Goal: Task Accomplishment & Management: Complete application form

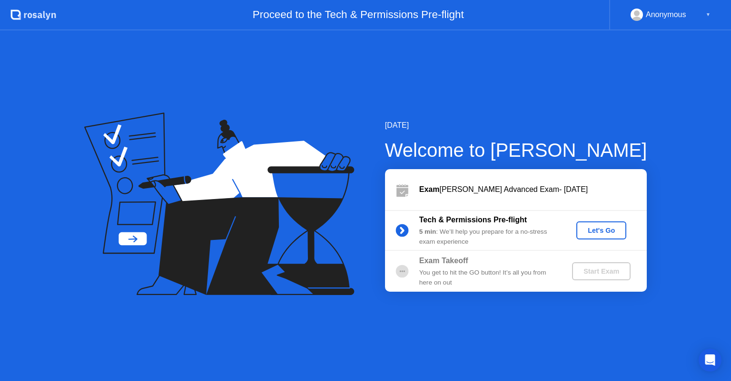
click at [515, 231] on div "5 min : We’ll help you prepare for a no-stress exam experience" at bounding box center [487, 237] width 137 height 20
click at [601, 231] on div "Let's Go" at bounding box center [601, 231] width 42 height 8
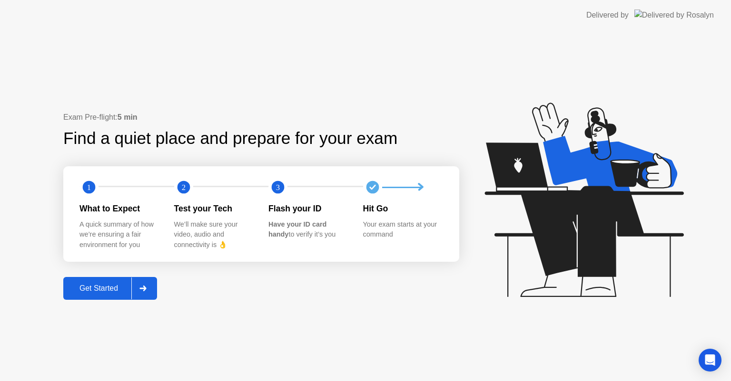
click at [118, 287] on div "Get Started" at bounding box center [98, 288] width 65 height 9
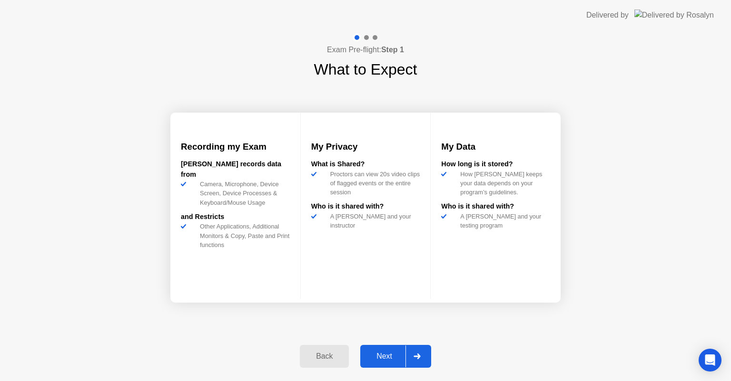
click at [394, 358] on div "Next" at bounding box center [384, 356] width 42 height 9
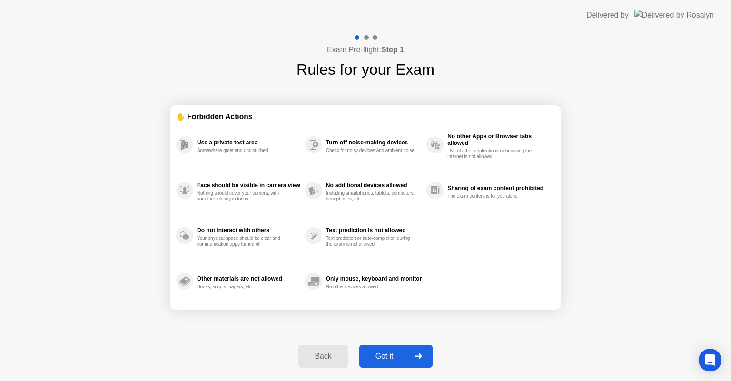
click at [392, 361] on div "Got it" at bounding box center [384, 356] width 45 height 9
select select "**********"
select select "*******"
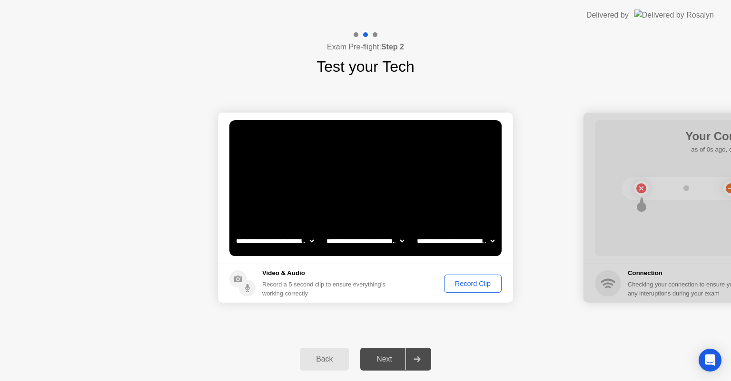
click at [401, 241] on select "**********" at bounding box center [364, 241] width 81 height 19
click at [401, 238] on select "**********" at bounding box center [364, 241] width 81 height 19
click at [468, 283] on div "Record Clip" at bounding box center [472, 284] width 51 height 8
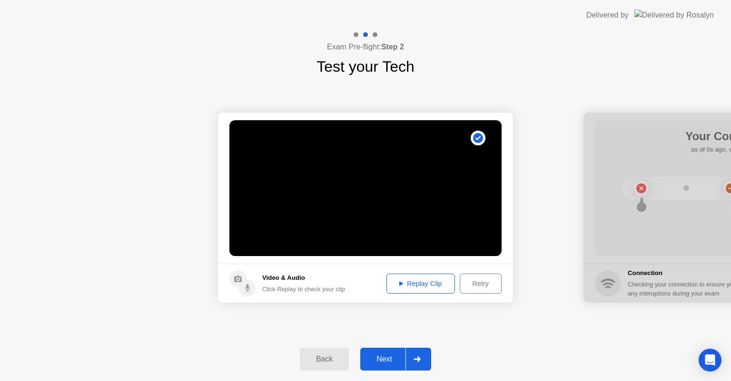
click at [400, 283] on icon at bounding box center [401, 284] width 4 height 4
click at [407, 286] on div "Replay Clip" at bounding box center [421, 284] width 62 height 8
click at [429, 281] on div "Replay Clip" at bounding box center [421, 284] width 62 height 8
click at [391, 360] on div "Next" at bounding box center [384, 359] width 42 height 9
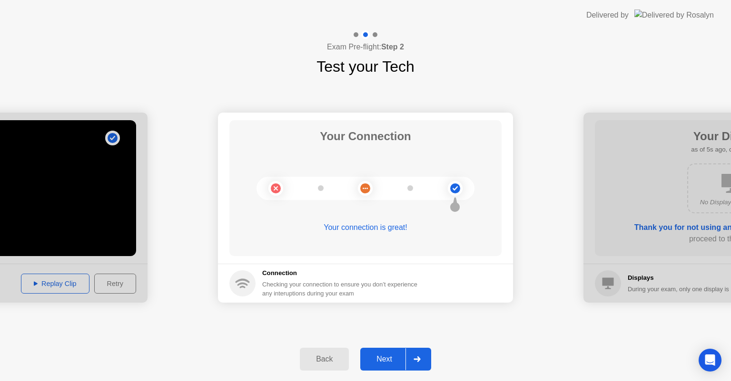
click at [386, 360] on div "Next" at bounding box center [384, 359] width 42 height 9
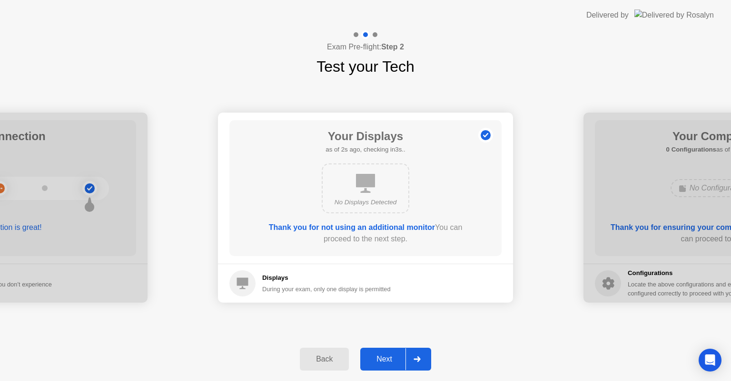
click at [400, 362] on div "Next" at bounding box center [384, 359] width 42 height 9
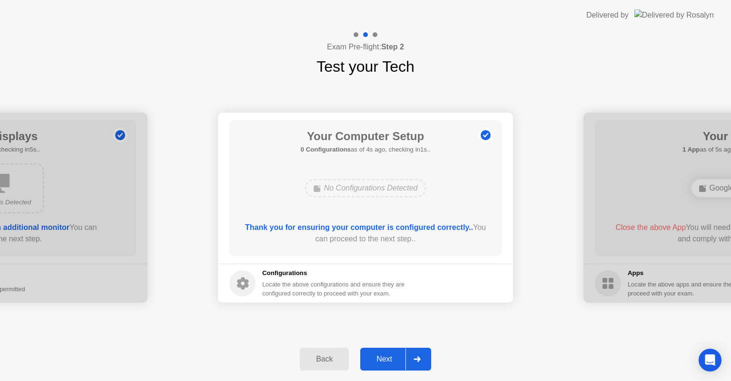
click at [397, 361] on div "Next" at bounding box center [384, 359] width 42 height 9
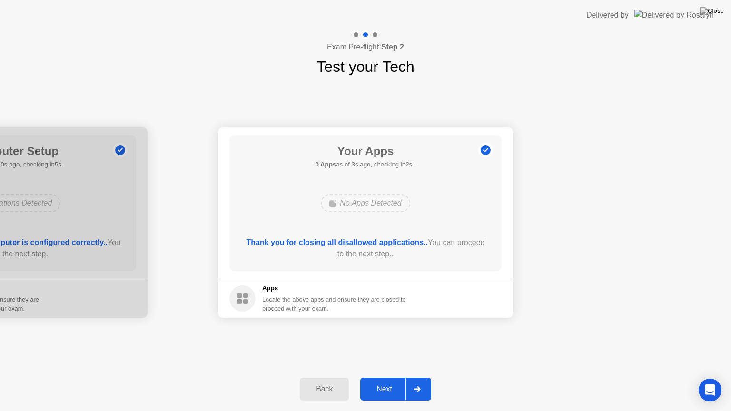
click at [389, 381] on div "Next" at bounding box center [384, 389] width 42 height 9
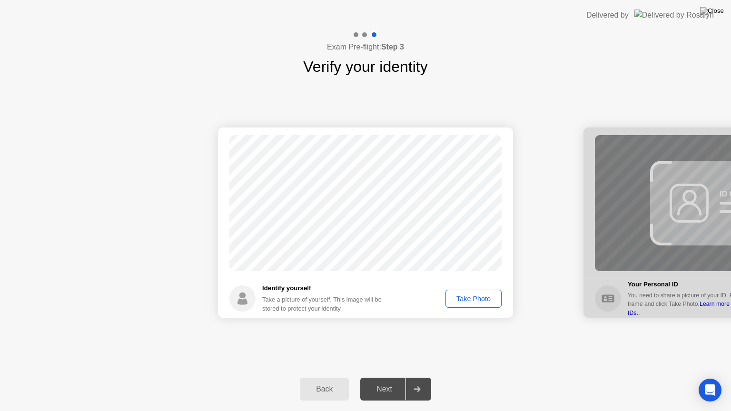
click at [474, 299] on div "Take Photo" at bounding box center [473, 299] width 49 height 8
click at [479, 299] on div "Retake" at bounding box center [479, 299] width 37 height 8
click at [480, 299] on div "Take Photo" at bounding box center [473, 299] width 49 height 8
click at [483, 298] on div "Retake" at bounding box center [479, 299] width 37 height 8
click at [481, 299] on div "Take Photo" at bounding box center [473, 299] width 49 height 8
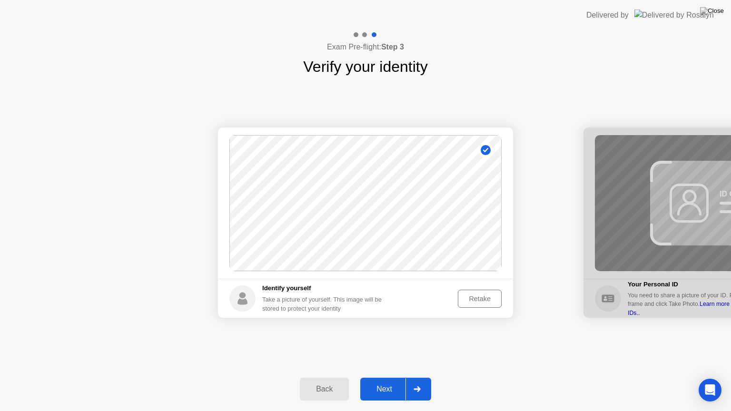
click at [488, 297] on div "Retake" at bounding box center [479, 299] width 37 height 8
click at [485, 301] on div "Take Photo" at bounding box center [473, 299] width 49 height 8
click at [405, 381] on div at bounding box center [416, 389] width 23 height 22
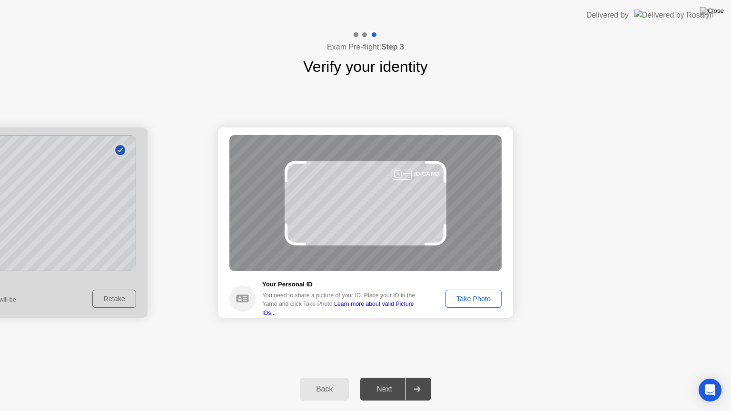
click at [342, 188] on div "ID CARD" at bounding box center [365, 203] width 272 height 136
click at [346, 189] on div "ID CARD" at bounding box center [365, 203] width 272 height 136
click at [353, 221] on div "ID CARD" at bounding box center [365, 203] width 272 height 136
click at [460, 296] on div "Take Photo" at bounding box center [473, 299] width 49 height 8
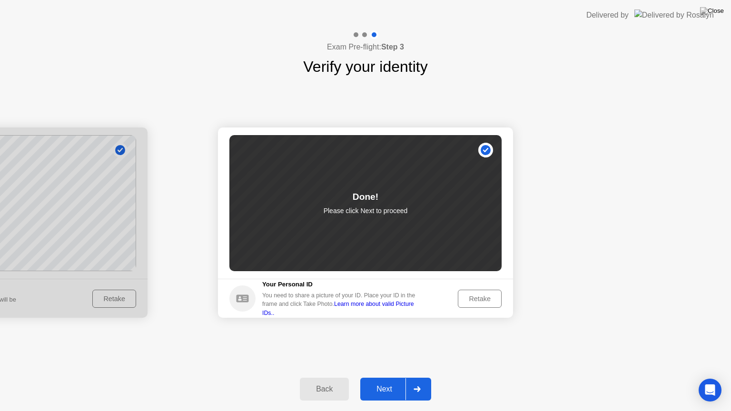
click at [388, 381] on div "Next" at bounding box center [384, 389] width 42 height 9
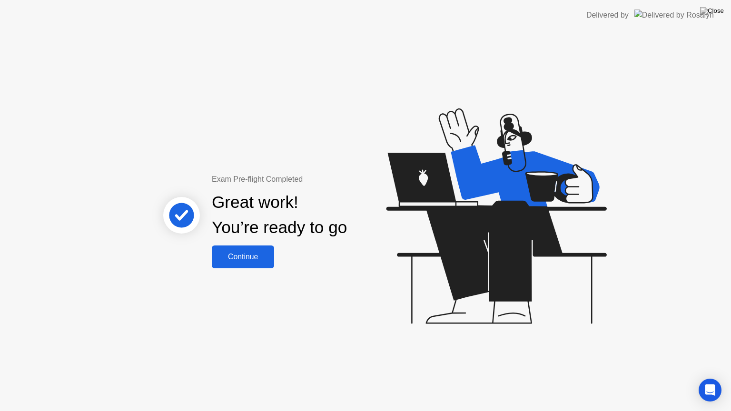
click at [261, 261] on div "Continue" at bounding box center [243, 257] width 57 height 9
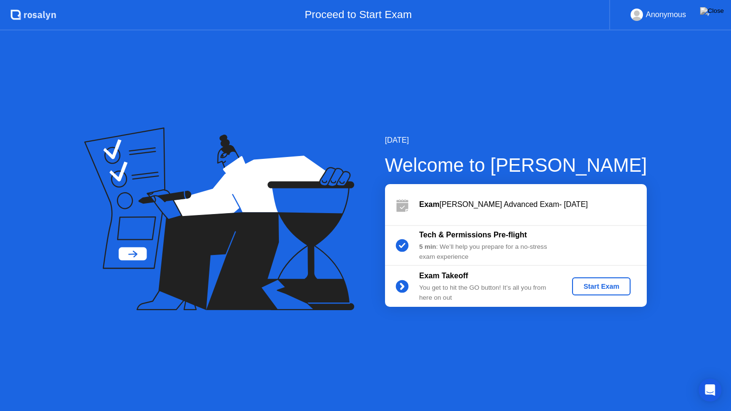
click at [606, 288] on div "Start Exam" at bounding box center [601, 287] width 51 height 8
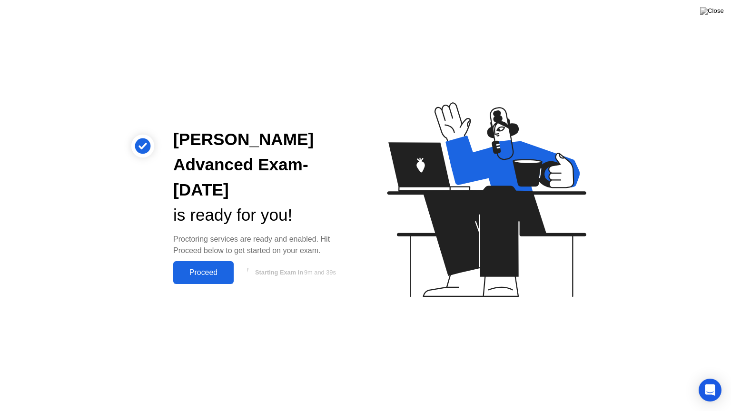
click at [209, 271] on div "Proceed" at bounding box center [203, 272] width 55 height 9
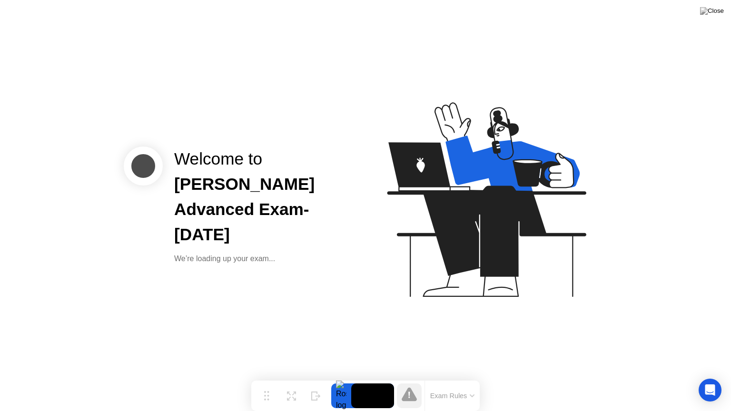
click at [472, 381] on icon at bounding box center [471, 395] width 5 height 3
